Goal: Information Seeking & Learning: Learn about a topic

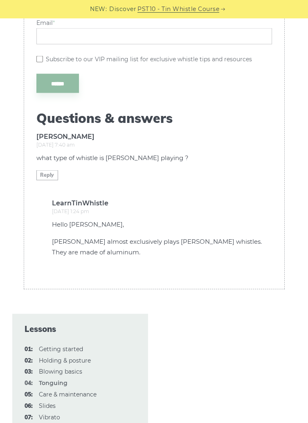
scroll to position [2693, 0]
click at [54, 404] on link "06: Slides" at bounding box center [47, 406] width 17 height 7
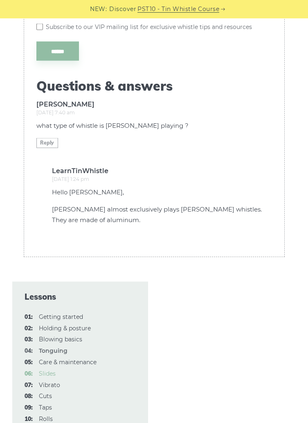
scroll to position [2732, 0]
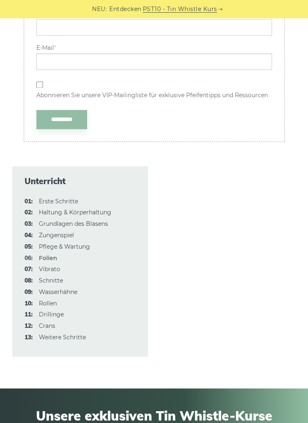
scroll to position [2056, 0]
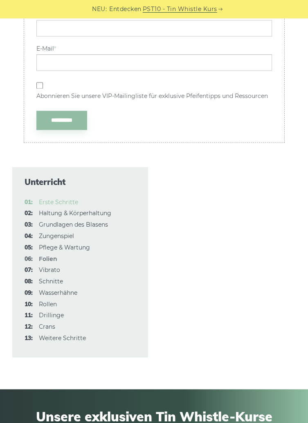
click at [65, 201] on font "Erste Schritte" at bounding box center [58, 202] width 39 height 7
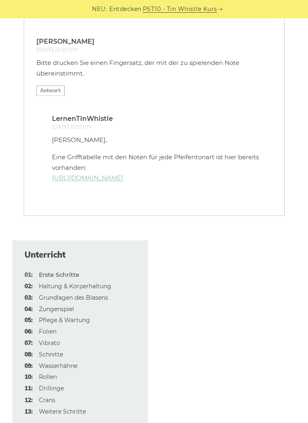
scroll to position [2211, 0]
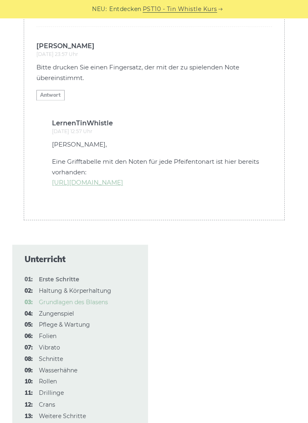
click at [98, 304] on font "Grundlagen des Blasens" at bounding box center [73, 302] width 69 height 7
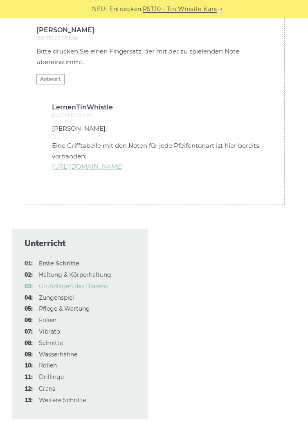
scroll to position [2236, 0]
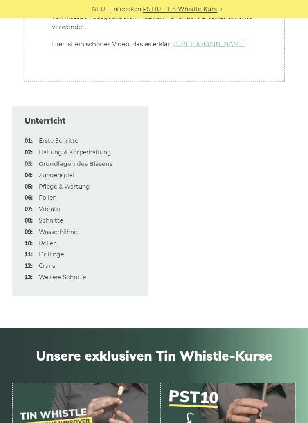
scroll to position [2704, 0]
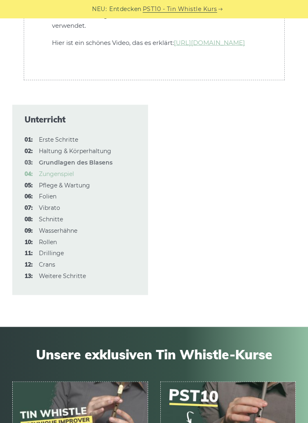
click at [68, 178] on font "Zungenspiel" at bounding box center [56, 173] width 35 height 7
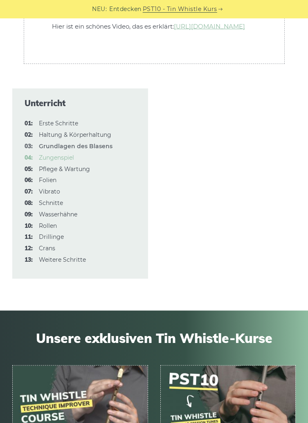
scroll to position [2727, 0]
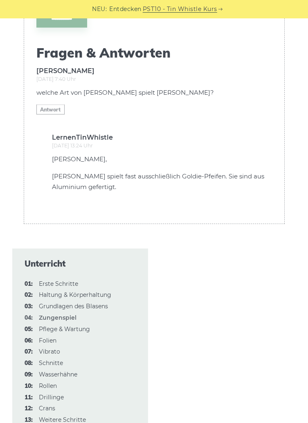
scroll to position [2944, 0]
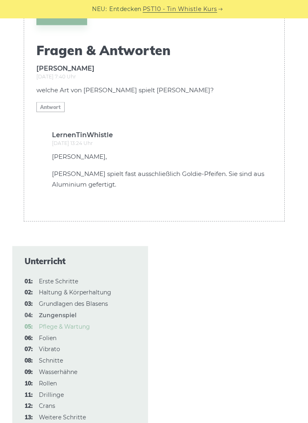
click at [79, 323] on font "Pflege & Wartung" at bounding box center [64, 326] width 51 height 7
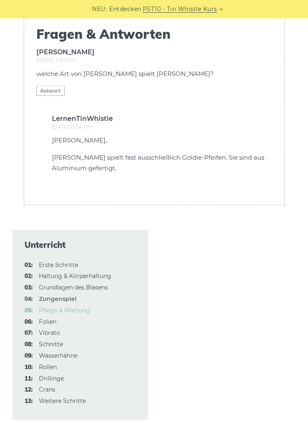
scroll to position [2966, 0]
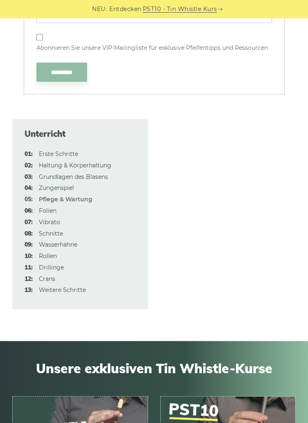
scroll to position [1509, 0]
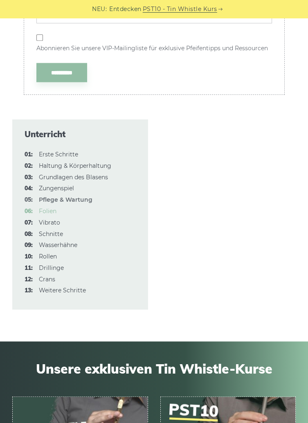
click at [50, 214] on font "Folien" at bounding box center [48, 211] width 18 height 7
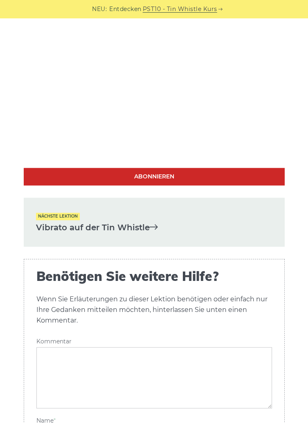
click at [78, 228] on font "Vibrato auf der Tin Whistle" at bounding box center [93, 228] width 114 height 10
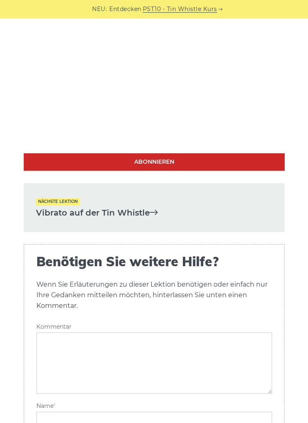
scroll to position [1671, 0]
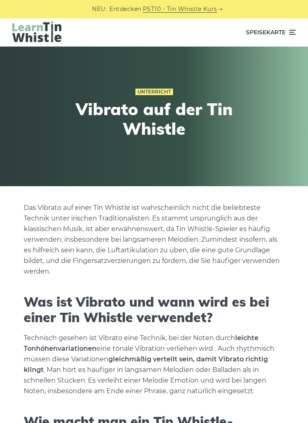
click at [291, 30] on icon at bounding box center [291, 32] width 8 height 10
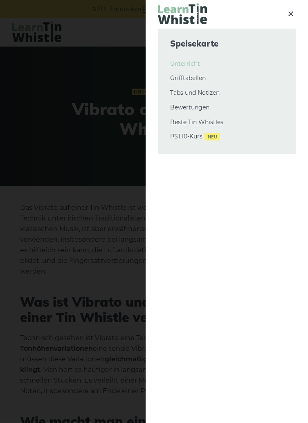
click at [194, 66] on font "Unterricht" at bounding box center [185, 63] width 30 height 7
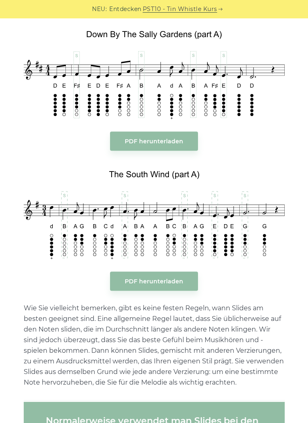
scroll to position [922, 0]
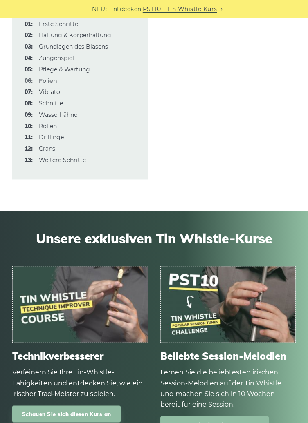
scroll to position [2234, 0]
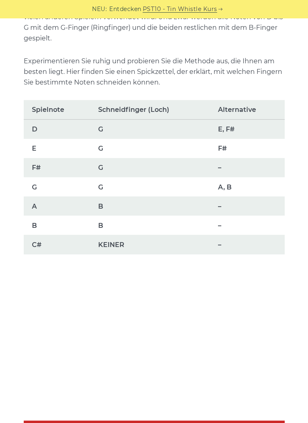
scroll to position [520, 0]
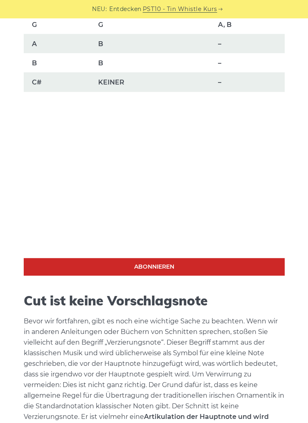
scroll to position [684, 0]
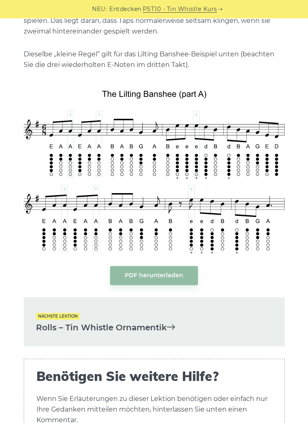
scroll to position [1755, 0]
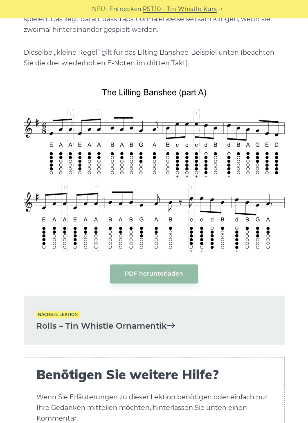
click at [67, 319] on link "Rolls – Tin Whistle Ornamentik" at bounding box center [154, 325] width 236 height 13
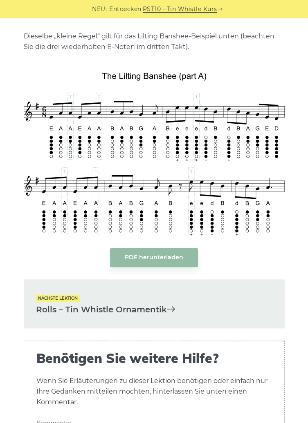
scroll to position [1794, 0]
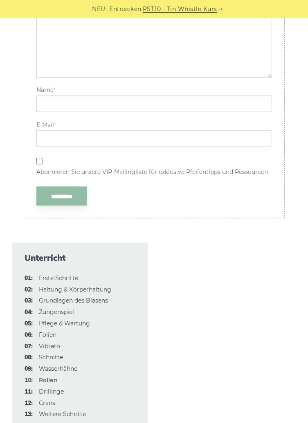
scroll to position [2495, 0]
click at [80, 415] on font "Weitere Schritte" at bounding box center [62, 413] width 47 height 7
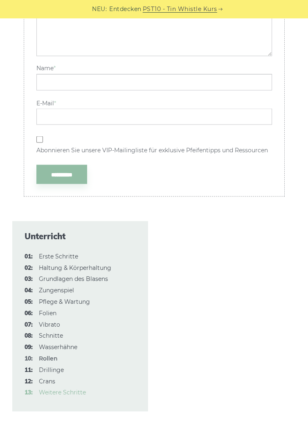
scroll to position [2534, 0]
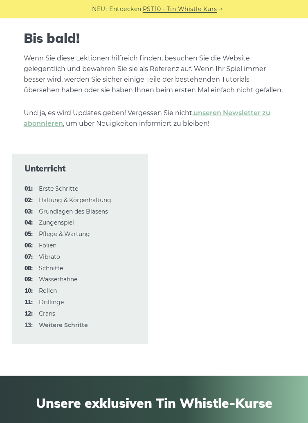
scroll to position [1261, 0]
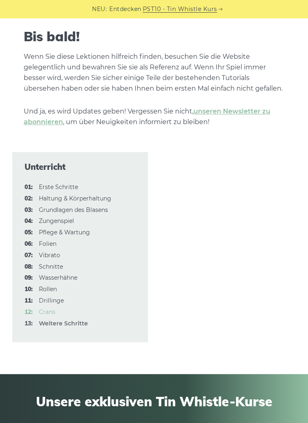
click at [48, 314] on font "Crans" at bounding box center [47, 311] width 16 height 7
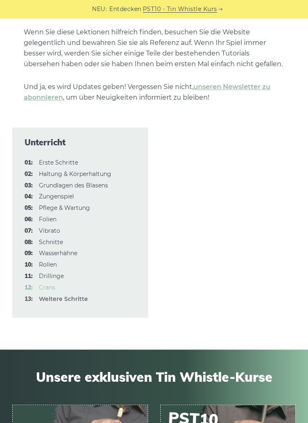
scroll to position [1290, 0]
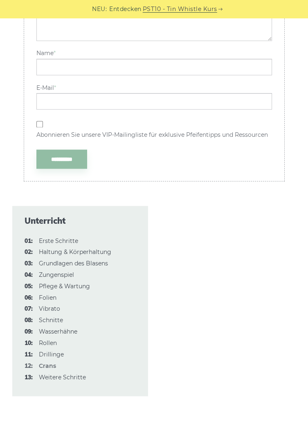
scroll to position [2244, 0]
click at [54, 351] on font "Drillinge" at bounding box center [51, 354] width 25 height 7
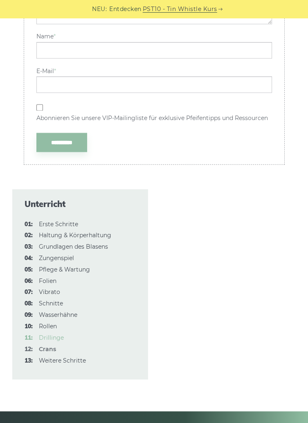
scroll to position [2267, 0]
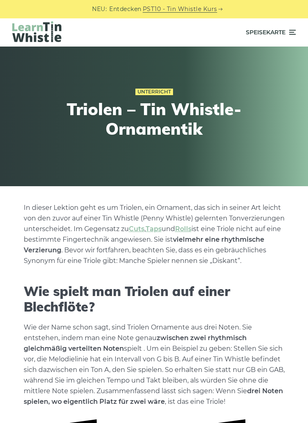
click at [288, 39] on span "Speisekarte" at bounding box center [271, 32] width 50 height 20
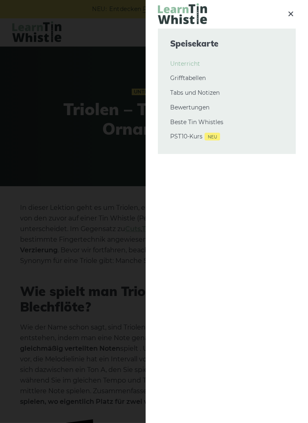
click at [189, 67] on font "Unterricht" at bounding box center [185, 63] width 30 height 7
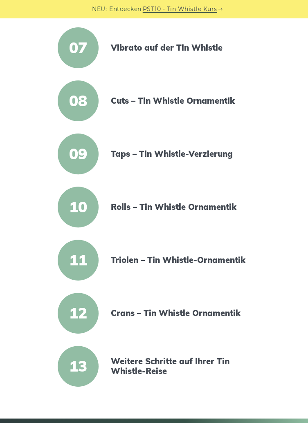
scroll to position [497, 0]
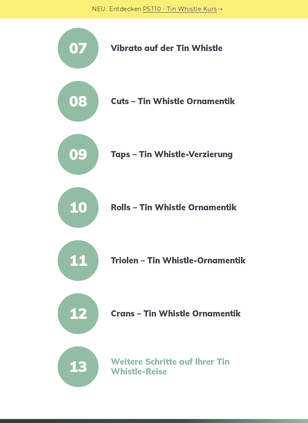
click at [121, 371] on font "Weitere Schritte auf Ihrer Tin Whistle-Reise" at bounding box center [170, 367] width 118 height 20
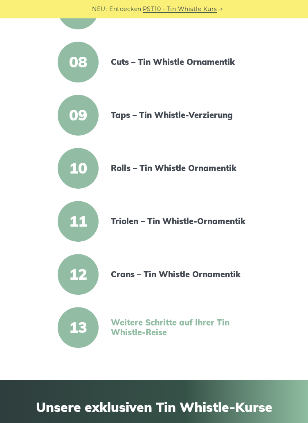
scroll to position [542, 0]
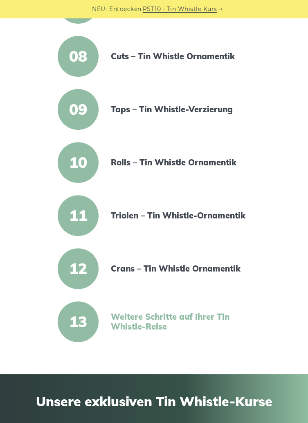
click at [66, 264] on span "12" at bounding box center [78, 268] width 41 height 41
click at [72, 271] on font "12" at bounding box center [78, 268] width 18 height 19
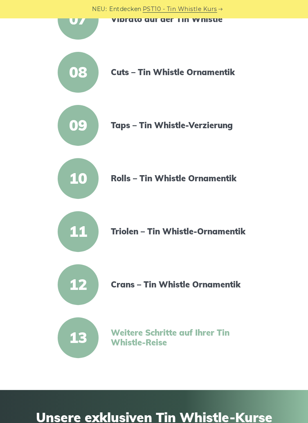
scroll to position [525, 0]
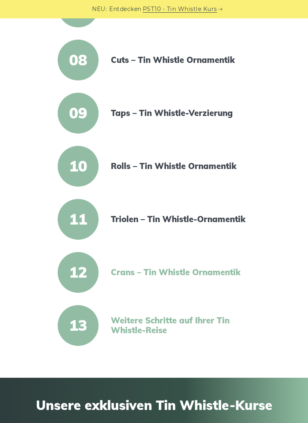
click at [129, 273] on font "Crans – Tin Whistle Ornamentik" at bounding box center [176, 272] width 130 height 10
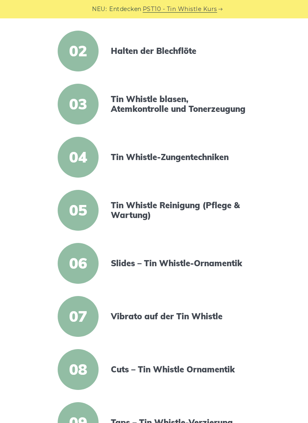
scroll to position [226, 0]
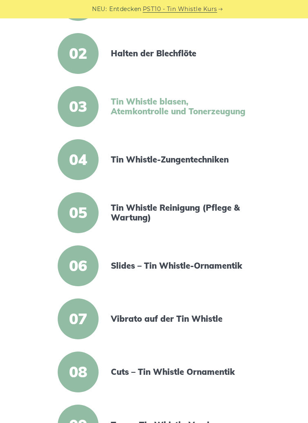
click at [182, 99] on font "Tin Whistle blasen, Atemkontrolle und Tonerzeugung" at bounding box center [178, 106] width 134 height 20
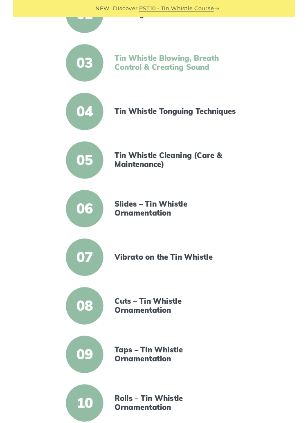
scroll to position [265, 0]
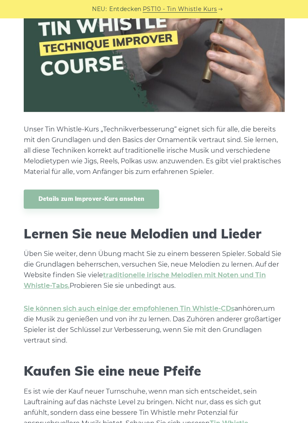
scroll to position [739, 0]
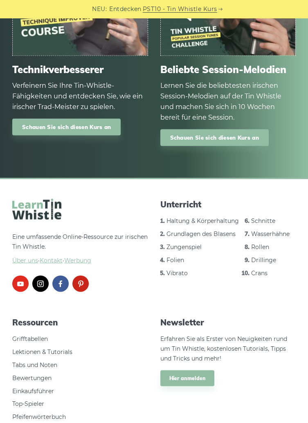
scroll to position [3147, 0]
